Goal: Book appointment/travel/reservation

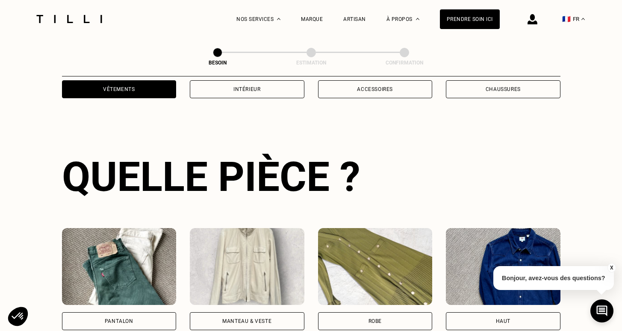
scroll to position [284, 0]
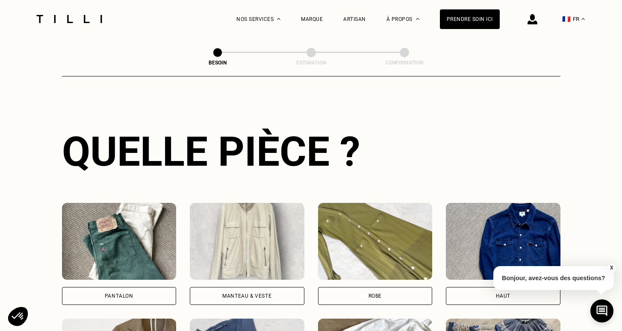
click at [144, 287] on div "Pantalon" at bounding box center [119, 296] width 114 height 18
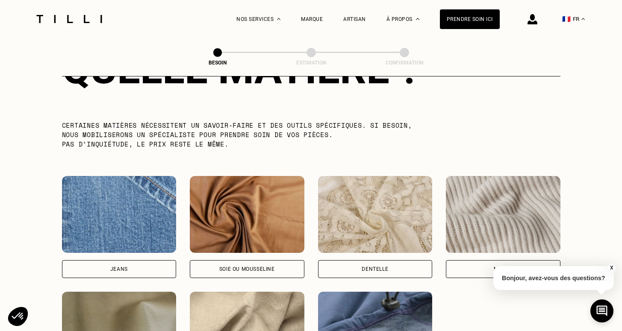
scroll to position [858, 0]
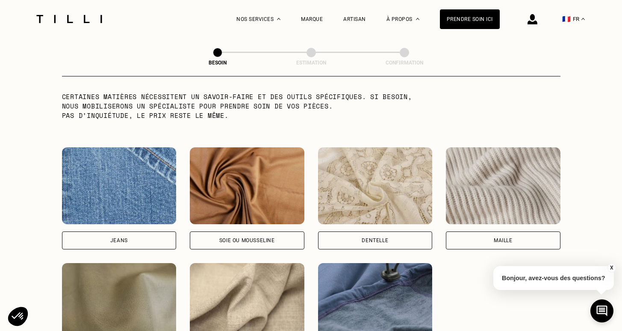
click at [156, 232] on div "Jeans" at bounding box center [119, 241] width 114 height 18
select select "FR"
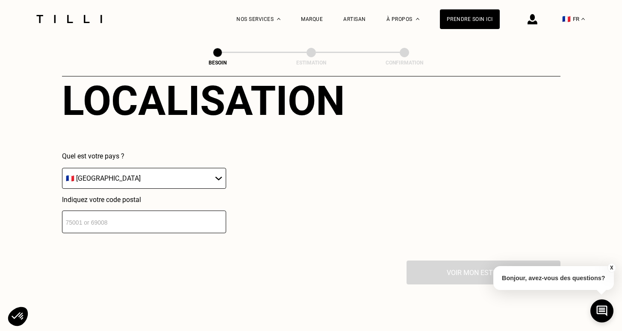
scroll to position [1201, 0]
click at [181, 220] on input "number" at bounding box center [144, 222] width 164 height 23
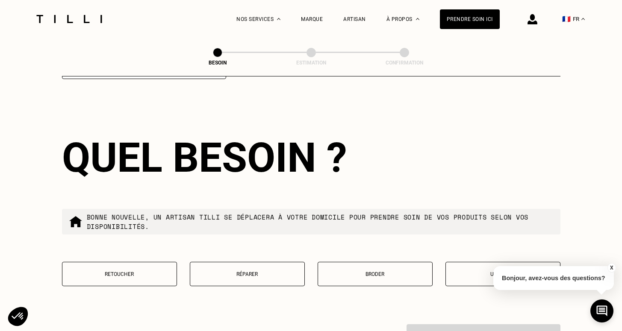
scroll to position [1357, 0]
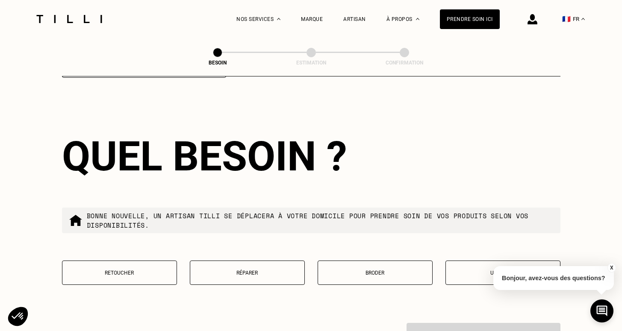
type input "75017"
click at [143, 268] on button "Retoucher" at bounding box center [119, 273] width 115 height 24
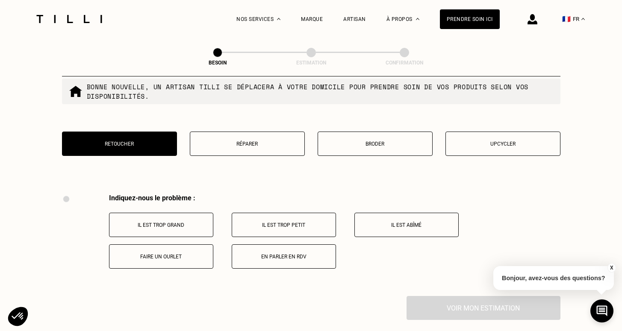
scroll to position [1445, 0]
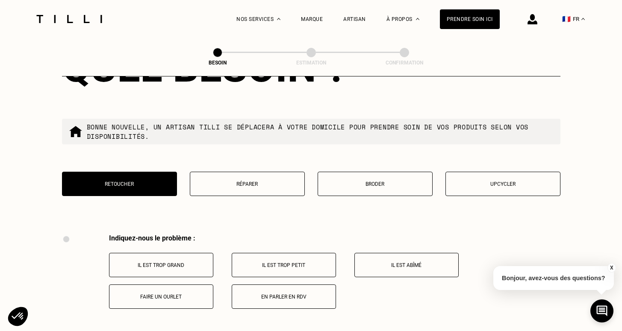
drag, startPoint x: 252, startPoint y: 177, endPoint x: 253, endPoint y: 194, distance: 17.1
click at [252, 181] on p "Réparer" at bounding box center [247, 184] width 106 height 6
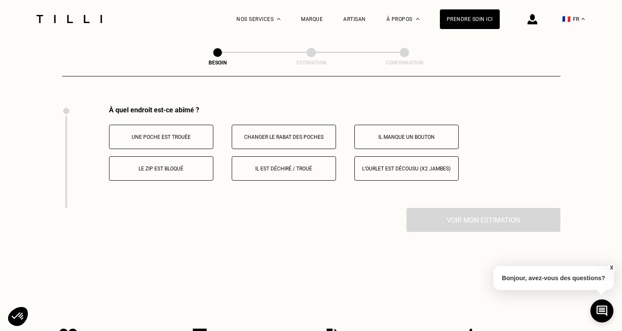
scroll to position [1575, 0]
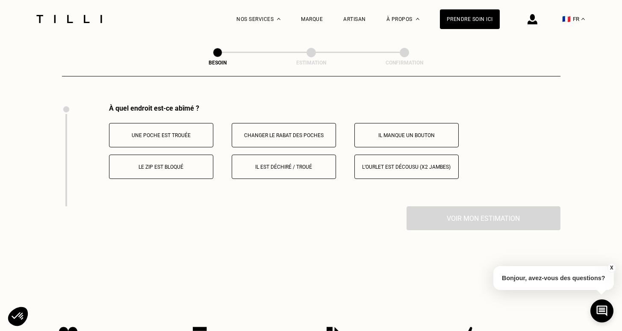
click at [279, 165] on button "Il est déchiré / troué" at bounding box center [284, 167] width 104 height 24
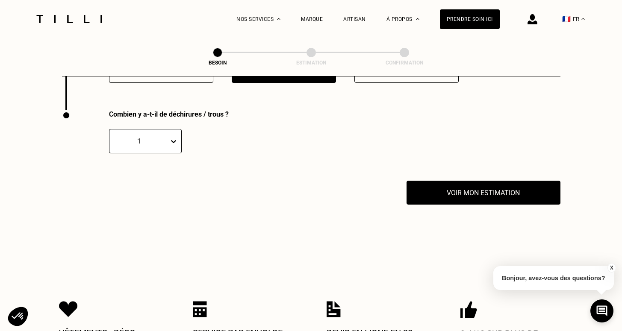
scroll to position [1677, 0]
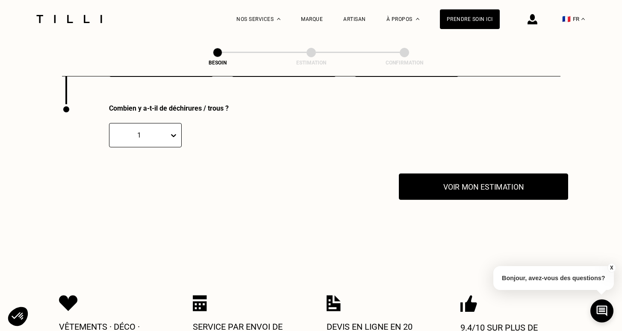
click at [444, 185] on button "Voir mon estimation" at bounding box center [483, 186] width 169 height 26
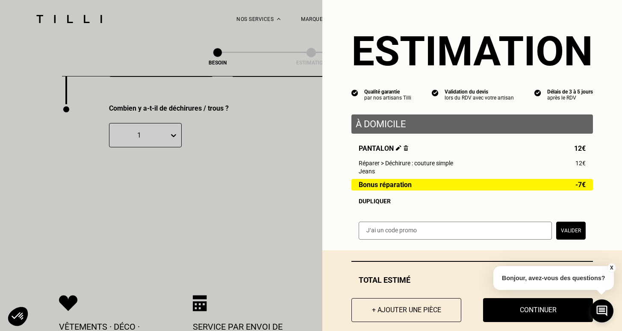
click at [378, 125] on p "À domicile" at bounding box center [471, 124] width 233 height 11
click at [408, 139] on div "À domicile Pantalon 12€ Réparer > Déchirure : couture simple 12€ Jeans Bonus ré…" at bounding box center [471, 159] width 241 height 90
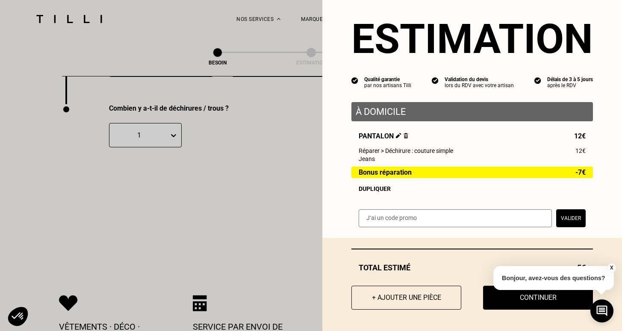
scroll to position [13, 0]
click at [608, 267] on button "X" at bounding box center [611, 267] width 9 height 9
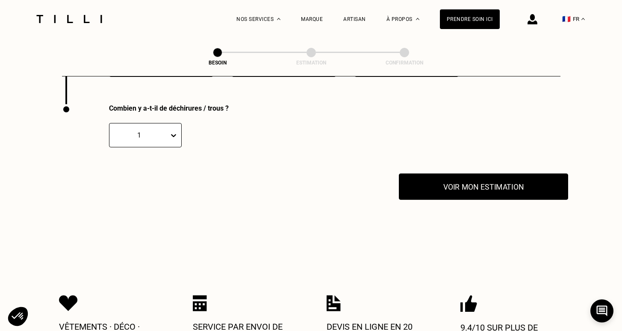
click at [443, 174] on button "Voir mon estimation" at bounding box center [483, 186] width 169 height 26
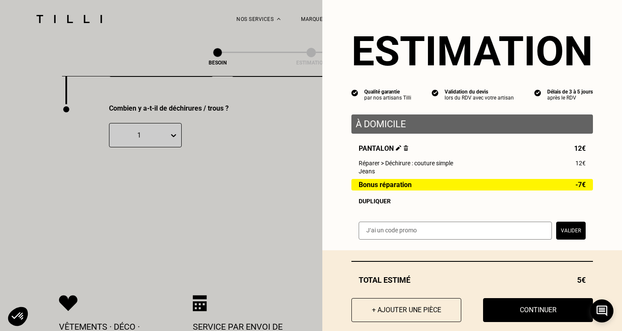
click at [564, 279] on div "Total estimé 5€" at bounding box center [471, 280] width 241 height 9
click at [552, 283] on div "Total estimé 5€" at bounding box center [471, 280] width 241 height 9
click at [550, 94] on div "Délais de 3 à 5 jours" at bounding box center [570, 92] width 46 height 6
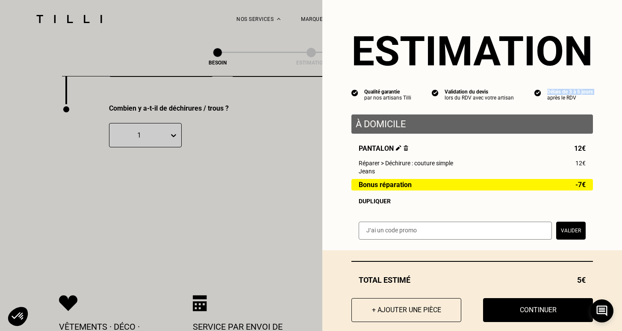
click at [550, 94] on div "Délais de 3 à 5 jours" at bounding box center [570, 92] width 46 height 6
click at [567, 92] on div "Délais de 3 à 5 jours" at bounding box center [570, 92] width 46 height 6
click at [566, 101] on div "Estimation Qualité garantie par nos artisans Tilli Validation du devis lors du …" at bounding box center [471, 125] width 299 height 250
click at [565, 100] on div "après le RDV" at bounding box center [570, 98] width 46 height 6
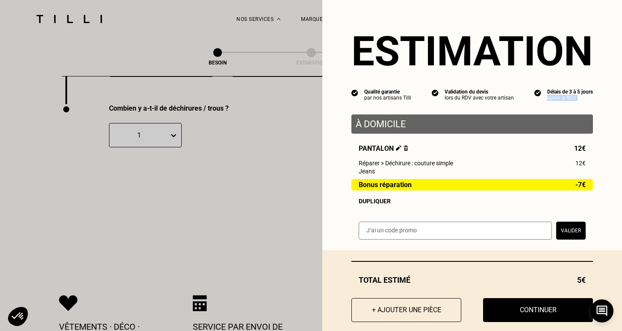
click at [565, 100] on div "après le RDV" at bounding box center [570, 98] width 46 height 6
click at [581, 102] on div "Estimation Qualité garantie par nos artisans Tilli Validation du devis lors du …" at bounding box center [471, 125] width 299 height 250
click at [369, 122] on p "À domicile" at bounding box center [471, 124] width 233 height 11
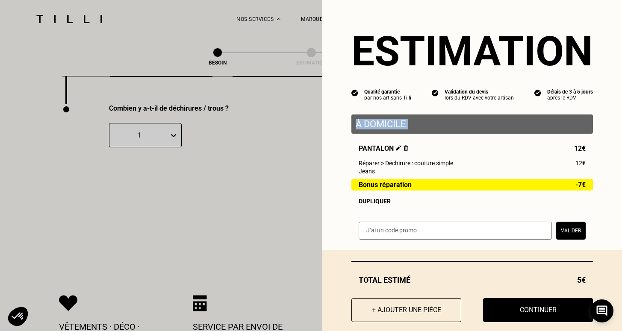
click at [418, 127] on p "À domicile" at bounding box center [471, 124] width 233 height 11
click at [416, 168] on div "Pantalon 12€ Réparer > Déchirure : couture simple 12€ Jeans Bonus réparation -7…" at bounding box center [471, 174] width 241 height 60
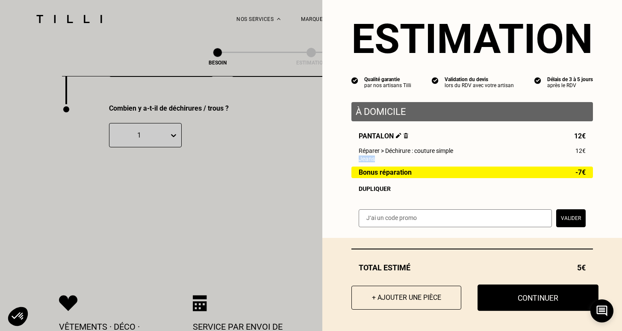
click at [498, 292] on button "Continuer" at bounding box center [537, 297] width 121 height 26
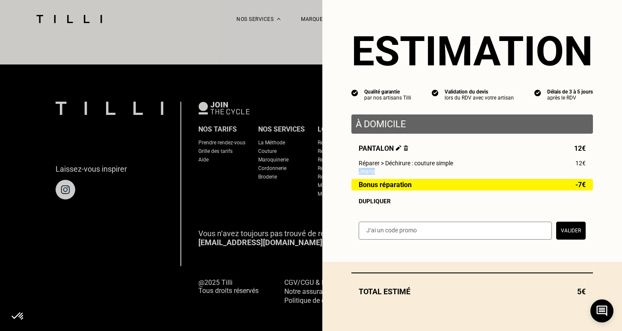
scroll to position [0, 0]
select select "FR"
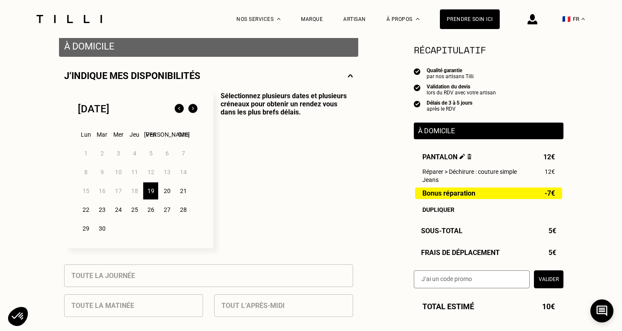
scroll to position [172, 0]
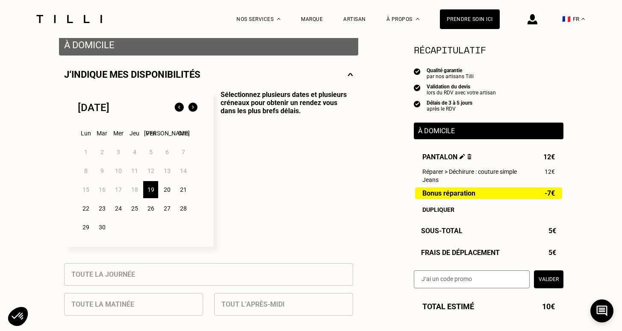
click at [164, 189] on div "20" at bounding box center [166, 189] width 15 height 17
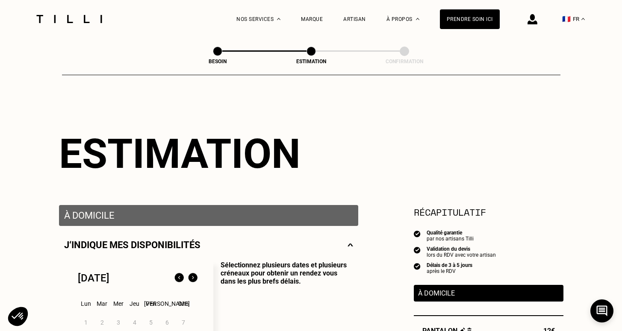
scroll to position [0, 0]
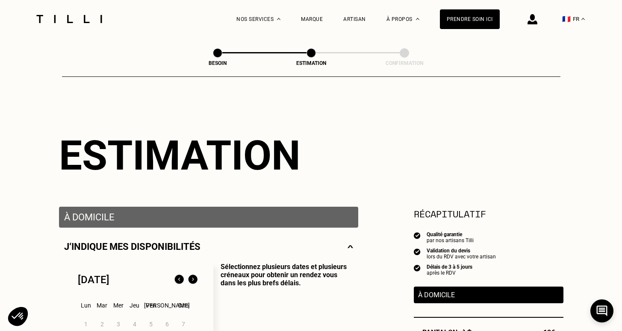
click at [83, 17] on img at bounding box center [69, 19] width 72 height 8
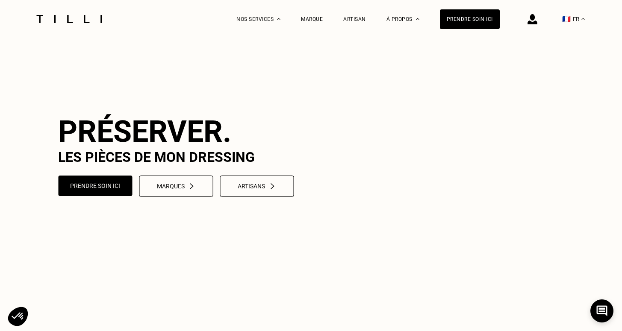
click at [83, 17] on img at bounding box center [69, 19] width 72 height 8
